Goal: Task Accomplishment & Management: Manage account settings

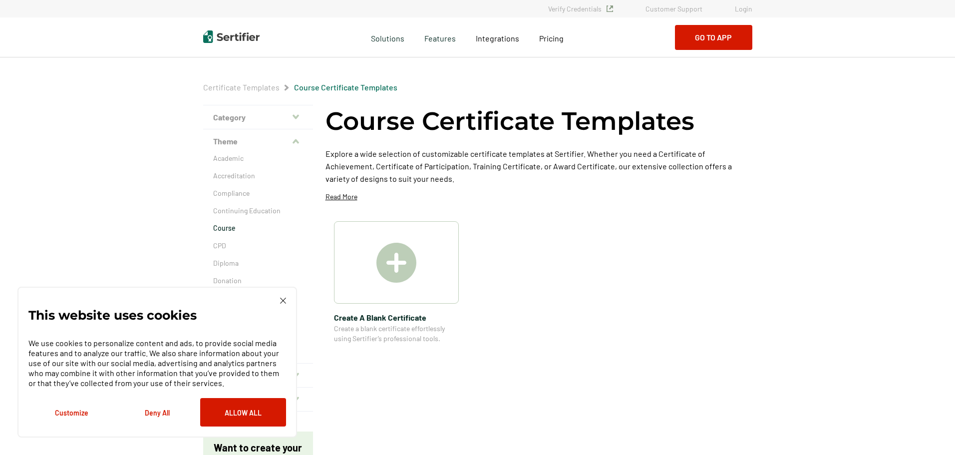
click at [739, 7] on link "Login" at bounding box center [743, 8] width 17 height 8
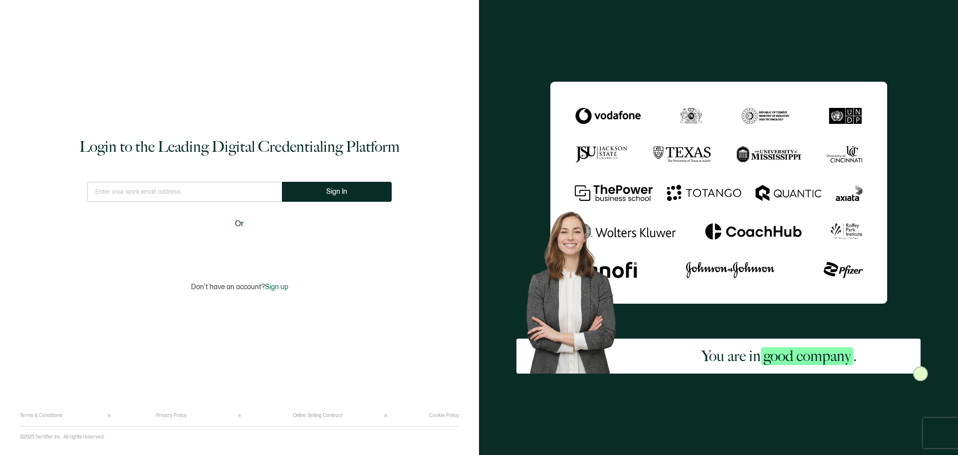
click at [210, 197] on input "text" at bounding box center [184, 192] width 195 height 20
click at [200, 196] on input "text" at bounding box center [185, 192] width 202 height 20
type input "heatherb@celticchicago.com"
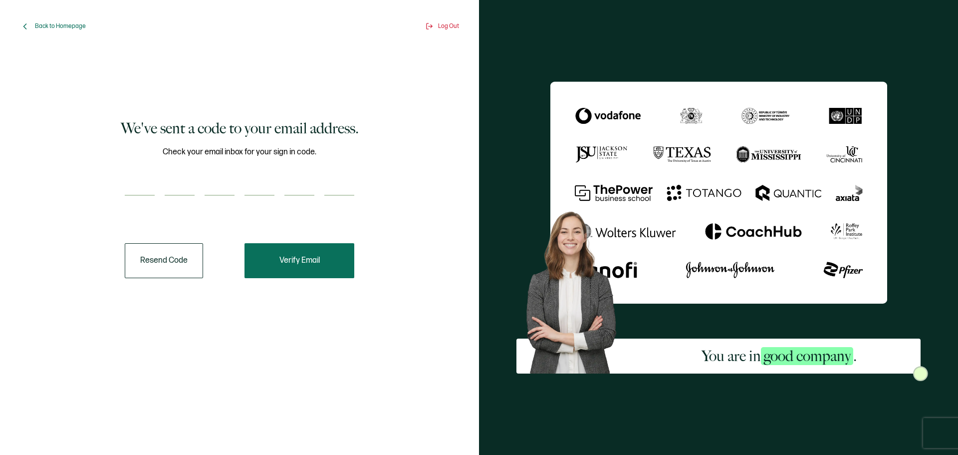
click at [299, 262] on span "Verify Email" at bounding box center [300, 261] width 40 height 8
click at [155, 263] on button "Resend Code" at bounding box center [164, 260] width 78 height 35
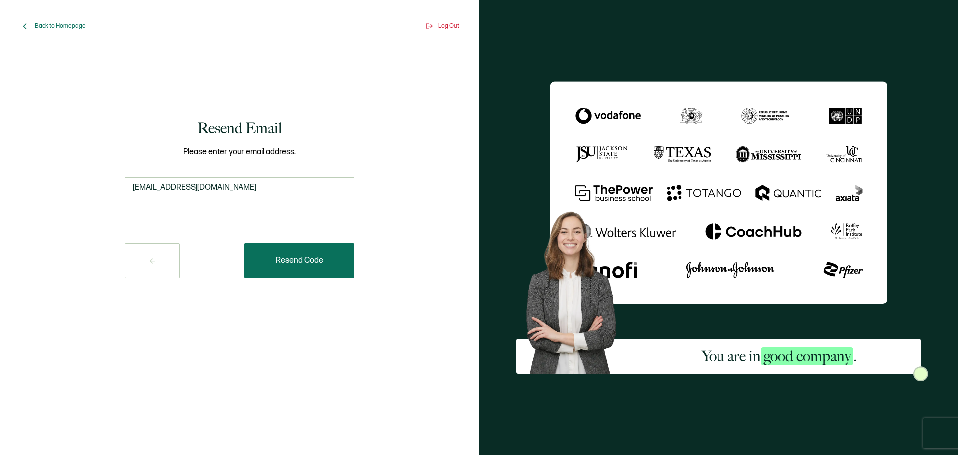
click at [326, 262] on button "Resend Code" at bounding box center [300, 260] width 110 height 35
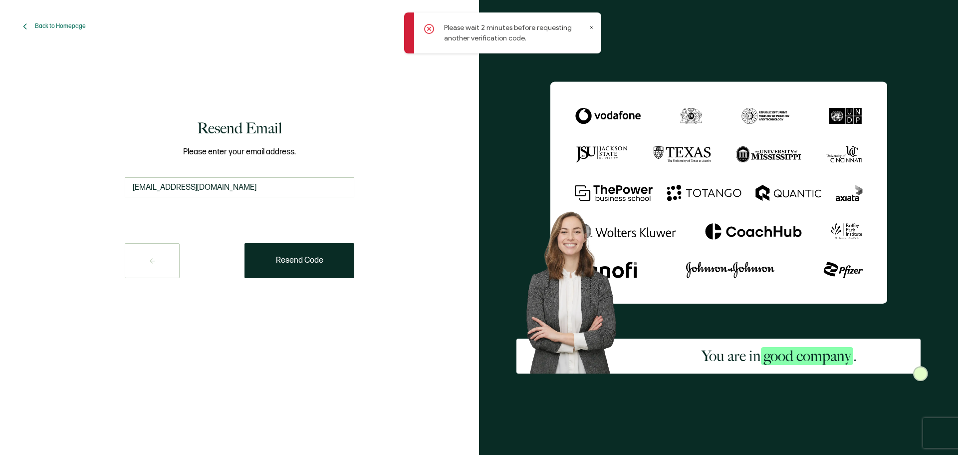
click at [589, 29] on icon at bounding box center [591, 27] width 5 height 5
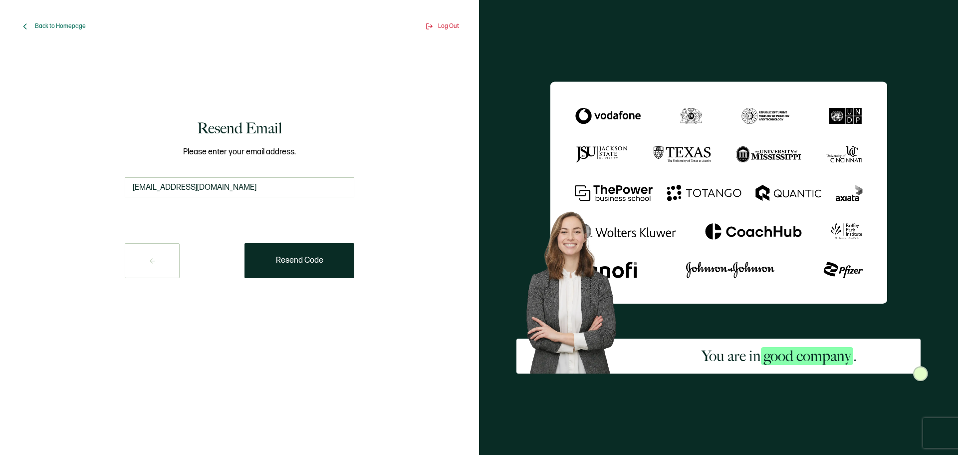
click at [144, 265] on button at bounding box center [152, 260] width 55 height 35
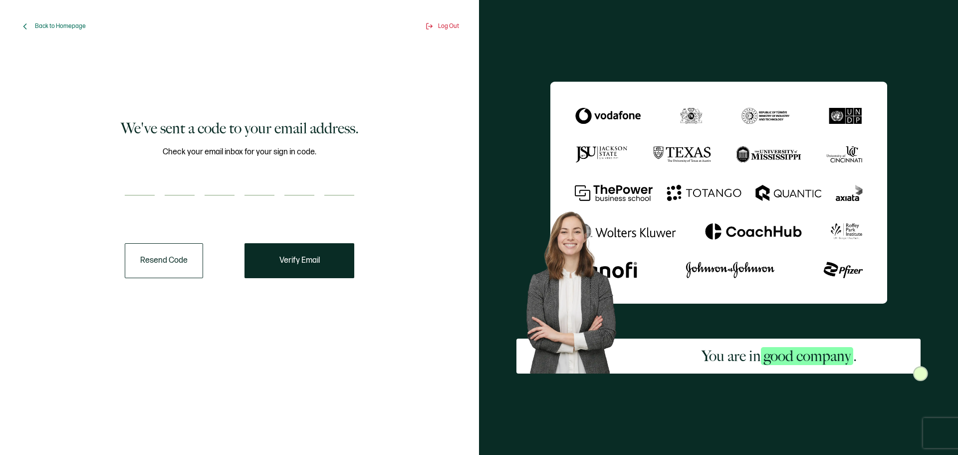
click at [144, 182] on input "number" at bounding box center [140, 186] width 30 height 20
type input "1"
type input "2"
type input "0"
type input "2"
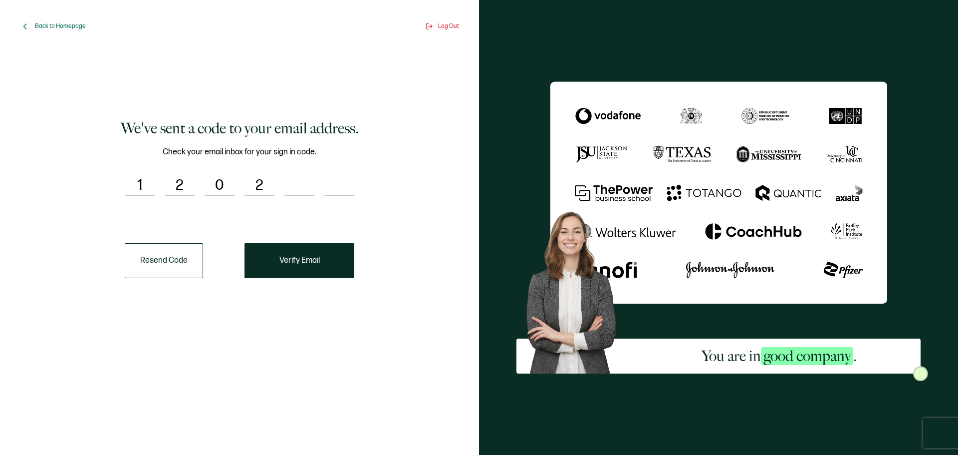
type input "7"
type input "3"
click at [309, 258] on span "Verify Email" at bounding box center [300, 261] width 40 height 8
